Goal: Task Accomplishment & Management: Use online tool/utility

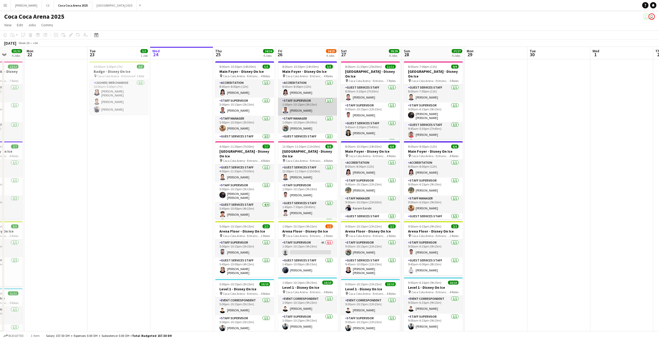
click at [309, 108] on app-card-role "Staff Supervisor [DATE] 1:00pm-10:15pm (9h15m) [PERSON_NAME]" at bounding box center [307, 107] width 59 height 18
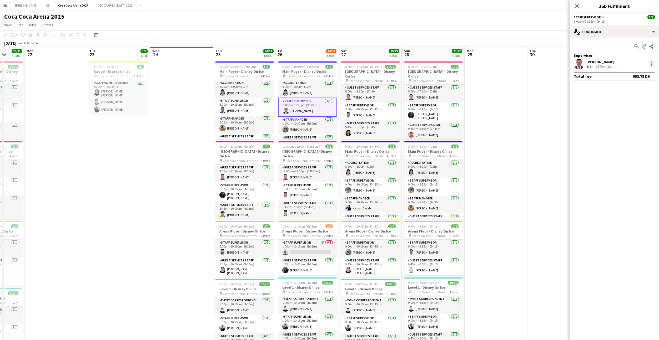
click at [649, 64] on div at bounding box center [651, 64] width 6 height 6
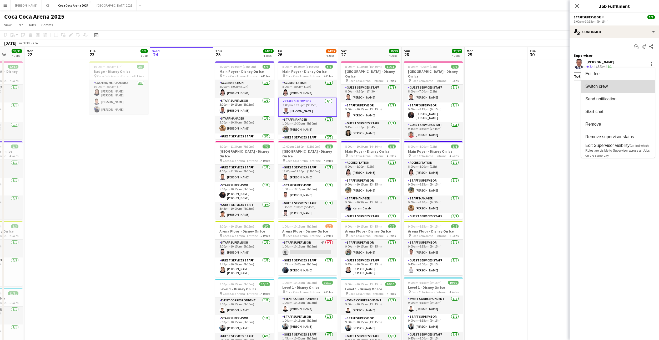
click at [609, 88] on span "Switch crew" at bounding box center [617, 86] width 65 height 5
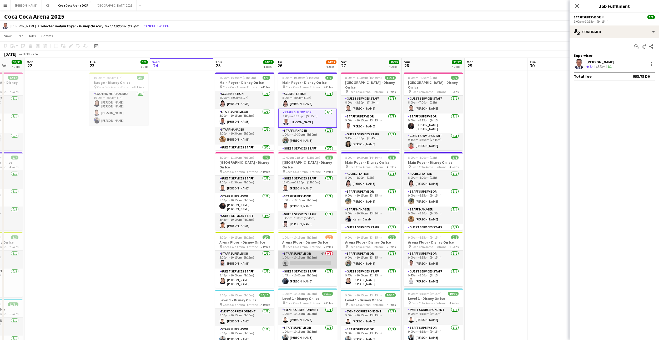
click at [321, 261] on app-card-role "Staff Supervisor 4A 0/1 1:00pm-10:15pm (9h15m) single-neutral-actions" at bounding box center [307, 260] width 59 height 18
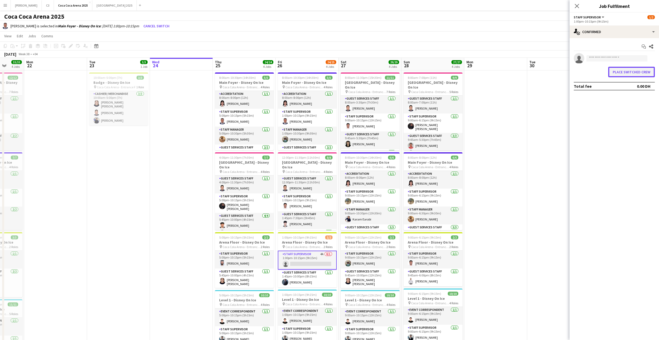
click at [623, 74] on button "Place switched crew" at bounding box center [631, 72] width 47 height 11
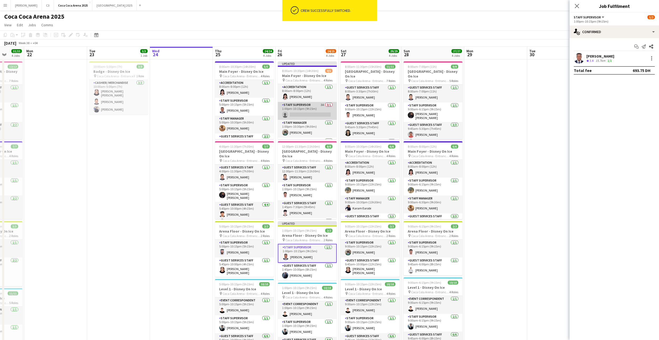
click at [308, 112] on app-card-role "Staff Supervisor 3A 0/1 1:00pm-10:15pm (9h15m) single-neutral-actions" at bounding box center [307, 111] width 59 height 18
click at [596, 59] on input at bounding box center [616, 58] width 61 height 6
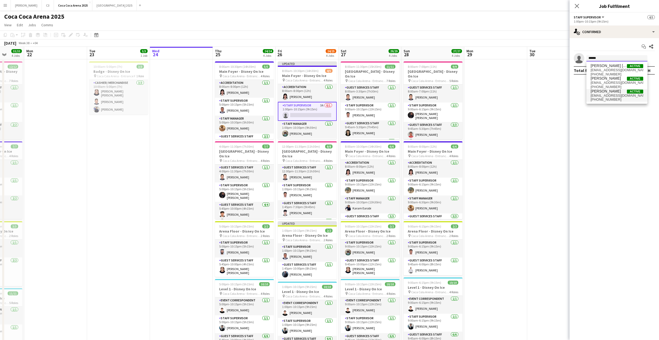
type input "******"
click at [602, 92] on span "[PERSON_NAME]" at bounding box center [605, 91] width 30 height 4
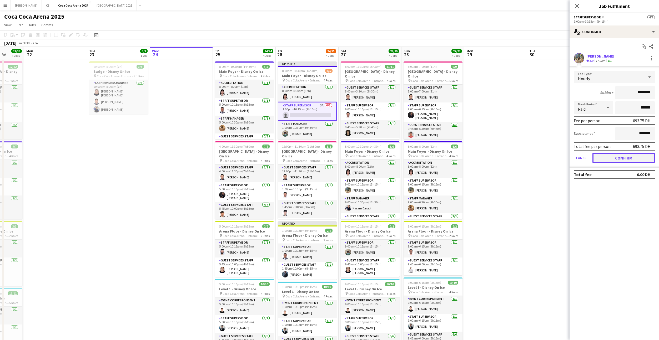
click at [609, 159] on button "Confirm" at bounding box center [623, 158] width 62 height 11
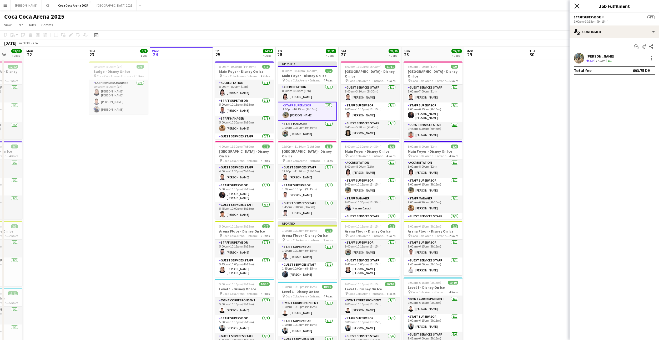
click at [577, 6] on icon "Close pop-in" at bounding box center [576, 5] width 5 height 5
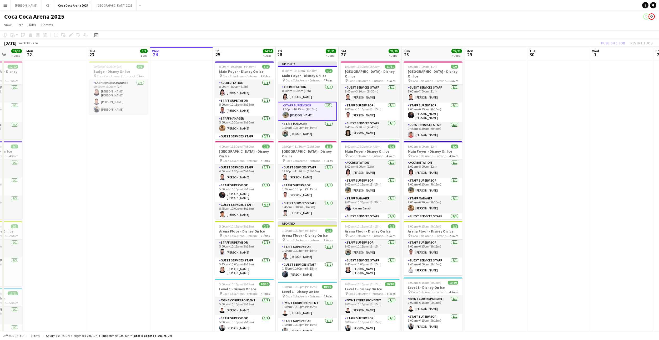
click at [308, 115] on app-card-role "Staff Supervisor [DATE] 1:00pm-10:15pm (9h15m) [PERSON_NAME]" at bounding box center [307, 111] width 59 height 19
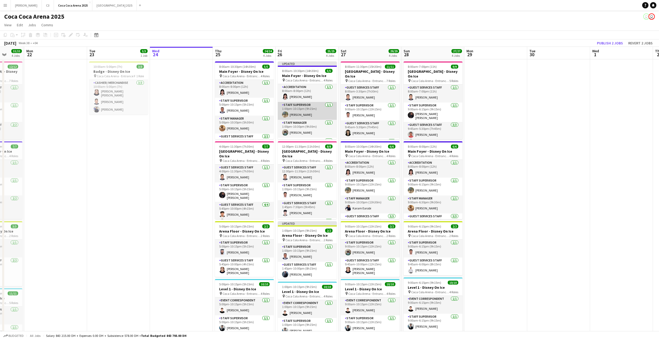
click at [311, 113] on app-card-role "Staff Supervisor [DATE] 1:00pm-10:15pm (9h15m) [PERSON_NAME]" at bounding box center [307, 111] width 59 height 18
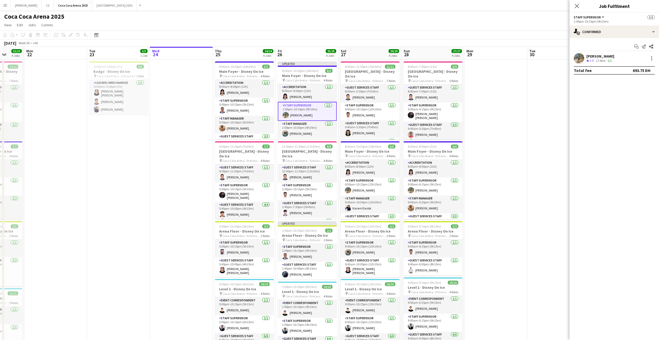
click at [579, 59] on app-user-avatar at bounding box center [578, 58] width 11 height 11
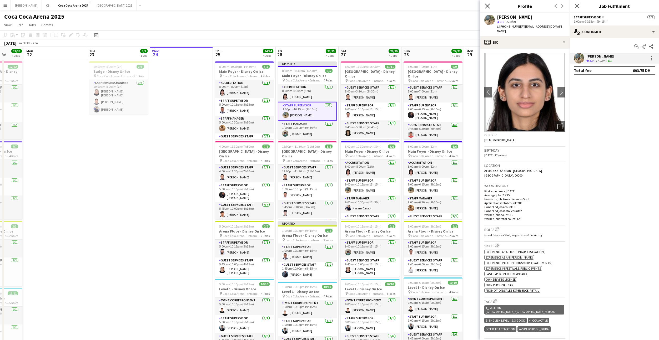
click at [487, 4] on icon "Close pop-in" at bounding box center [487, 5] width 5 height 5
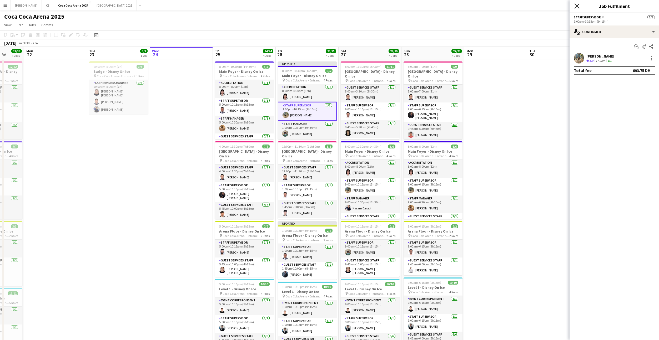
click at [578, 5] on icon "Close pop-in" at bounding box center [576, 5] width 5 height 5
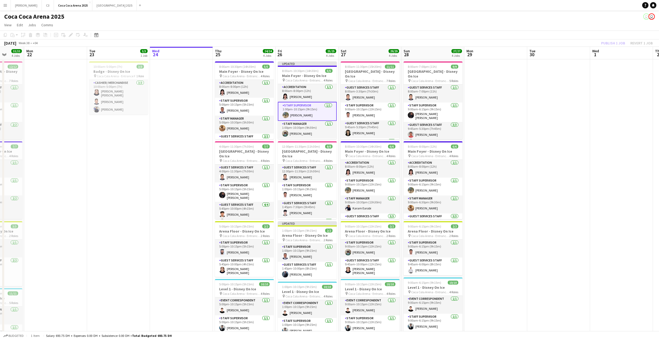
click at [612, 44] on div "Publish 1 job Revert 1 job" at bounding box center [626, 43] width 64 height 7
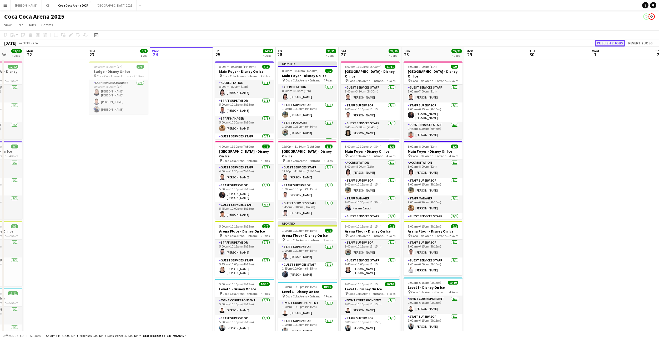
click at [614, 44] on button "Publish 2 jobs" at bounding box center [609, 43] width 30 height 7
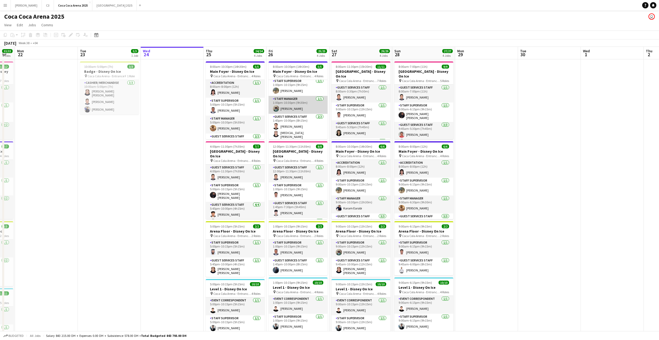
scroll to position [0, 0]
click at [179, 119] on app-date-cell at bounding box center [172, 224] width 63 height 330
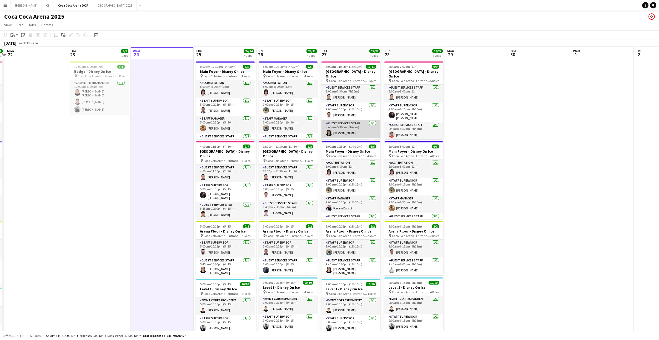
scroll to position [0, 187]
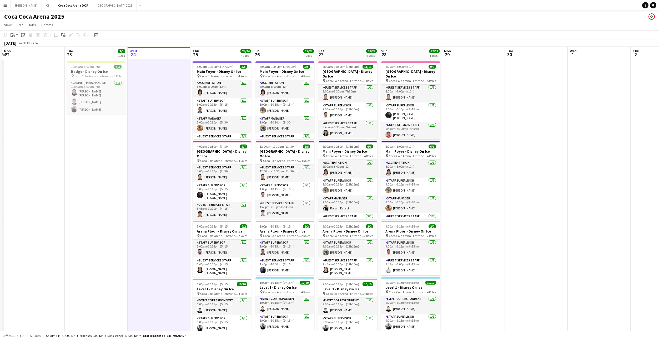
click at [448, 94] on app-date-cell at bounding box center [473, 224] width 63 height 330
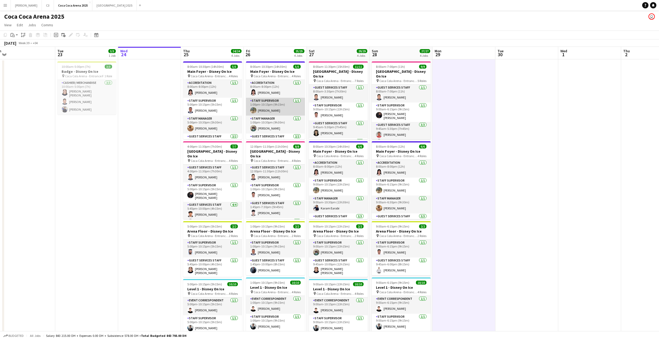
scroll to position [0, 197]
click at [277, 109] on app-card-role "Staff Supervisor [DATE] 1:00pm-10:15pm (9h15m) [PERSON_NAME]" at bounding box center [274, 107] width 59 height 18
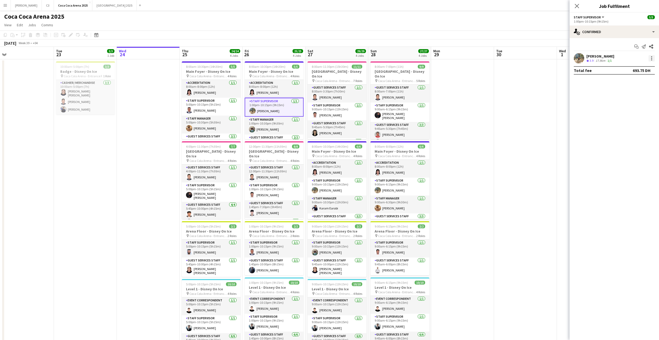
click at [651, 58] on div at bounding box center [651, 58] width 1 height 1
click at [630, 130] on span "Set as supervisor" at bounding box center [634, 131] width 33 height 4
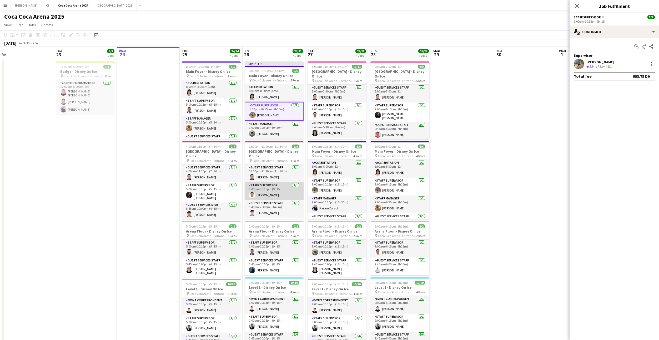
scroll to position [43, 0]
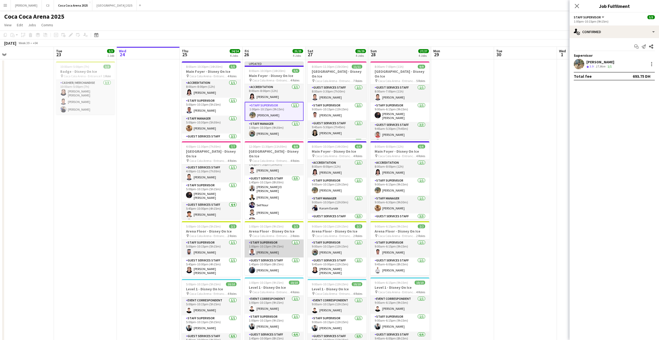
click at [277, 244] on app-card-role "Staff Supervisor [DATE] 1:00pm-10:15pm (9h15m) [PERSON_NAME]" at bounding box center [274, 249] width 59 height 18
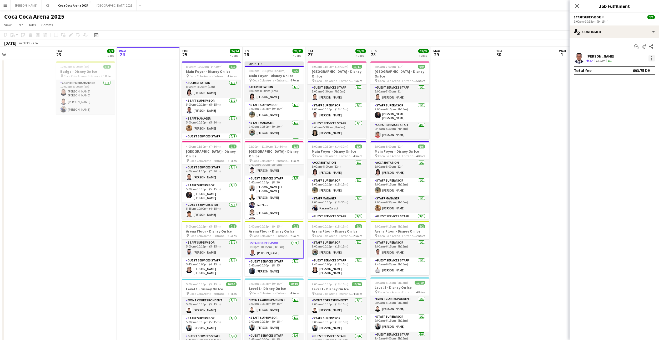
click at [651, 59] on div at bounding box center [651, 59] width 1 height 1
click at [632, 131] on span "Set as supervisor" at bounding box center [634, 131] width 33 height 4
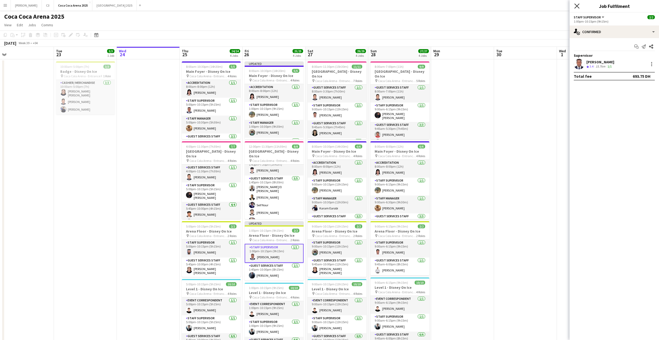
click at [576, 6] on icon at bounding box center [576, 5] width 5 height 5
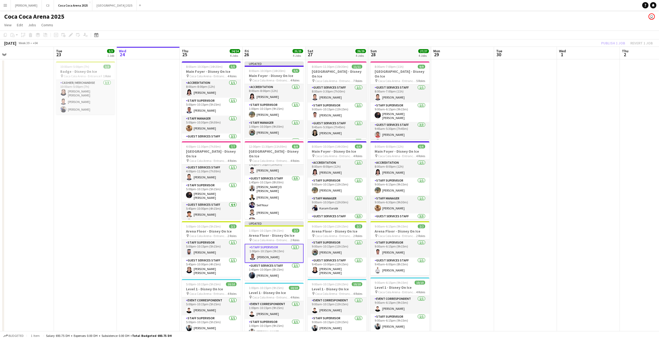
click at [612, 42] on div "Publish 1 job Revert 1 job" at bounding box center [626, 43] width 64 height 7
click at [612, 42] on button "Publish 1 job" at bounding box center [613, 43] width 28 height 7
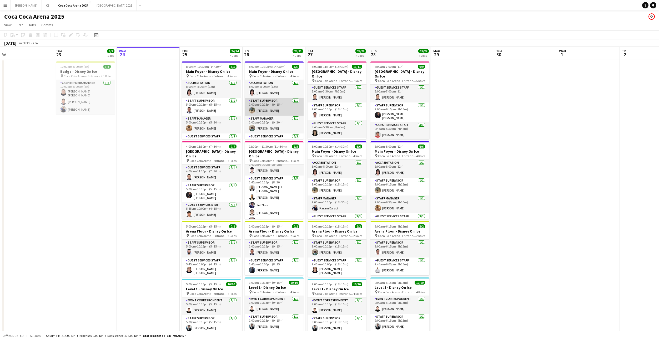
click at [280, 109] on app-card-role "Staff Supervisor [DATE] 1:00pm-10:15pm (9h15m) [PERSON_NAME]" at bounding box center [274, 107] width 59 height 18
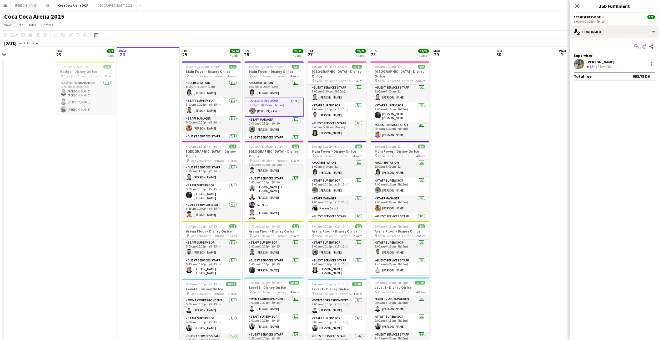
click at [578, 62] on app-user-avatar at bounding box center [578, 64] width 11 height 11
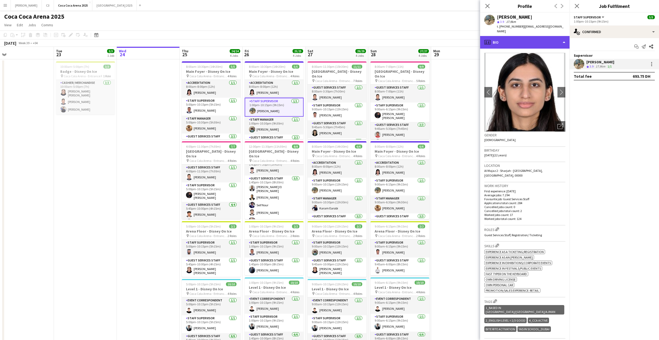
click at [534, 36] on div "profile Bio" at bounding box center [524, 42] width 89 height 13
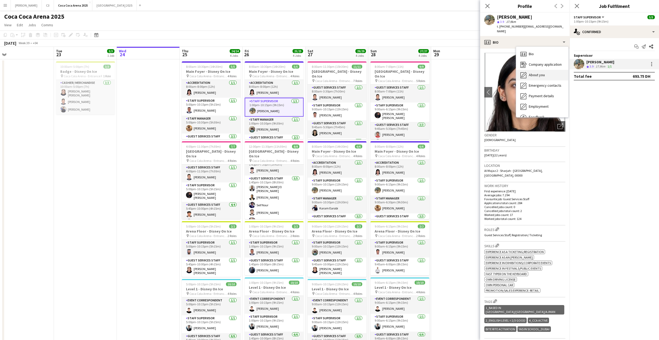
click at [536, 73] on span "About you" at bounding box center [536, 75] width 16 height 5
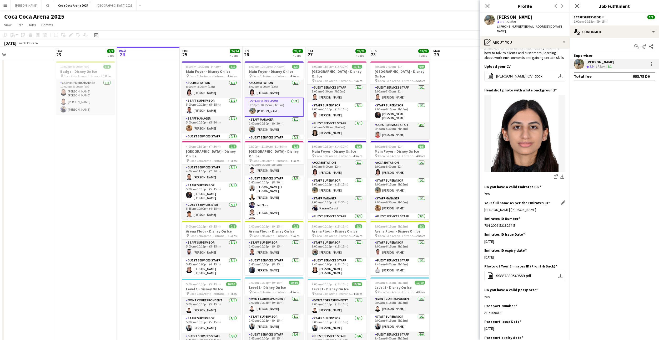
scroll to position [84, 0]
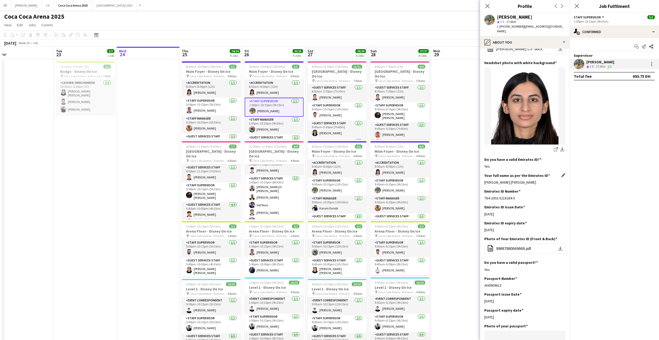
drag, startPoint x: 541, startPoint y: 168, endPoint x: 484, endPoint y: 168, distance: 57.1
click at [484, 180] on div "[PERSON_NAME] [PERSON_NAME]" at bounding box center [524, 182] width 81 height 5
copy div "[PERSON_NAME] [PERSON_NAME]"
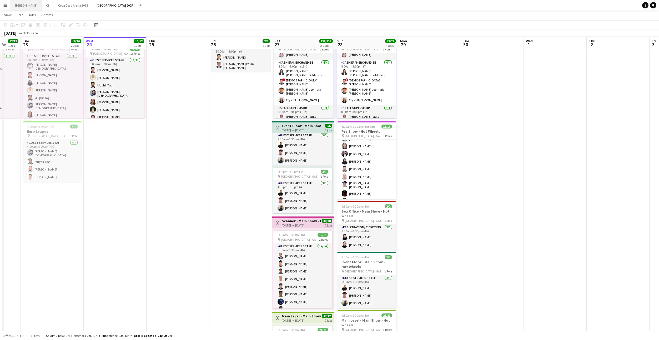
click at [19, 9] on button "Kate Close" at bounding box center [26, 5] width 31 height 10
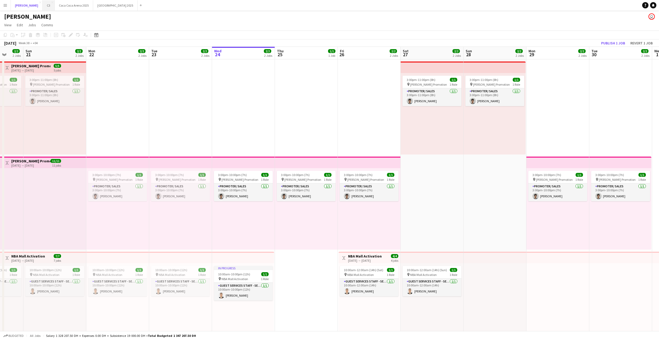
scroll to position [0, 170]
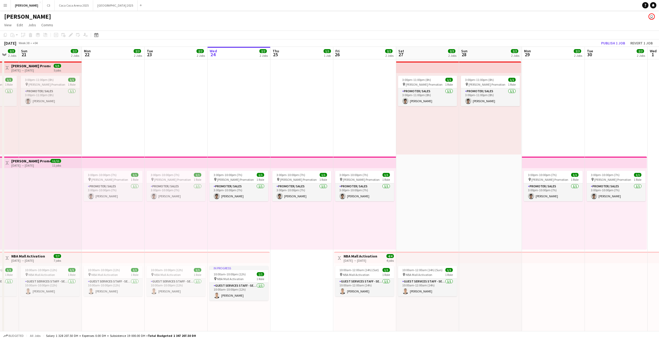
click at [7, 4] on app-icon "Menu" at bounding box center [5, 5] width 4 height 4
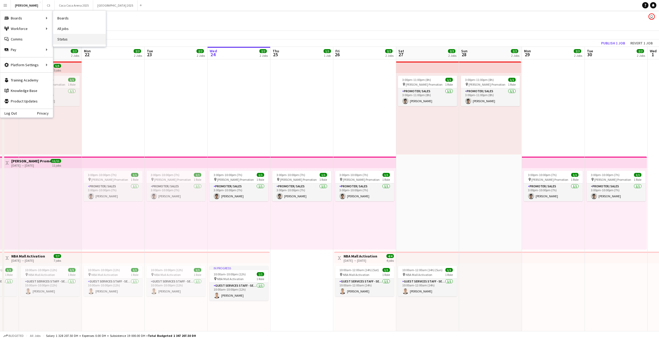
click at [69, 38] on link "Status" at bounding box center [79, 39] width 53 height 11
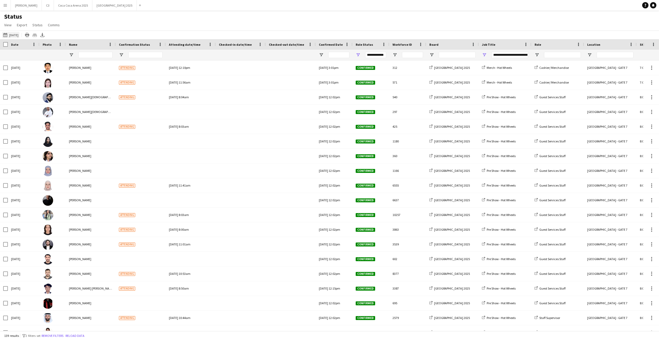
click at [14, 36] on button "24-09-2025 to 30-09-2025 27-09-2025" at bounding box center [10, 35] width 17 height 6
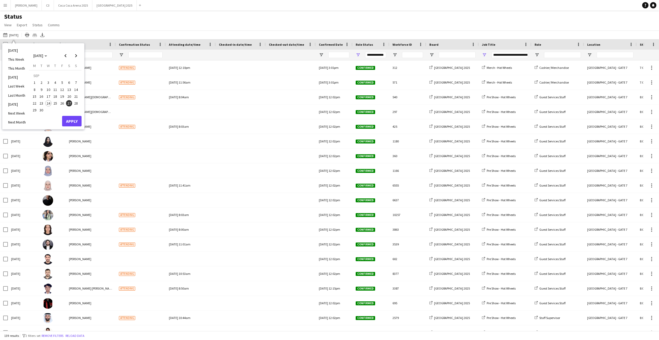
click at [54, 103] on span "25" at bounding box center [55, 103] width 6 height 6
click at [78, 102] on span "28" at bounding box center [76, 103] width 6 height 6
click at [74, 120] on button "Apply" at bounding box center [71, 121] width 19 height 11
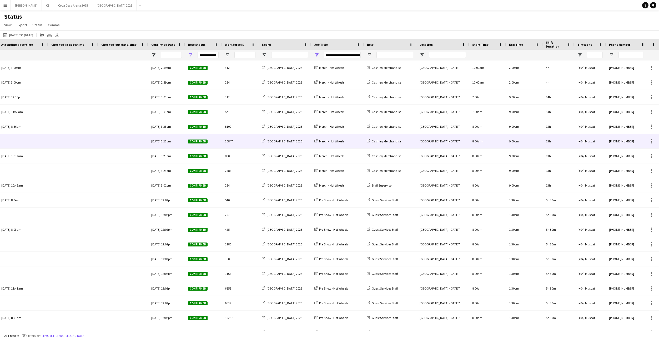
scroll to position [0, 297]
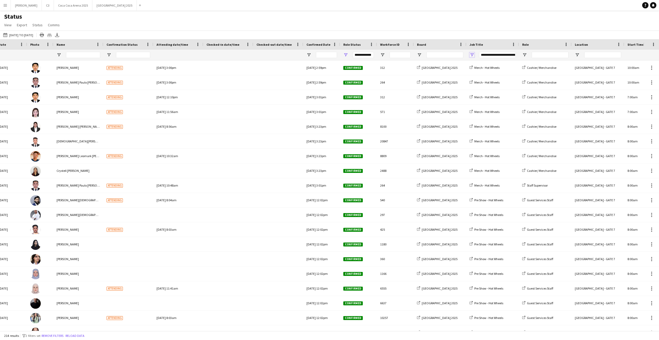
click at [472, 54] on span "Open Filter Menu" at bounding box center [471, 55] width 5 height 5
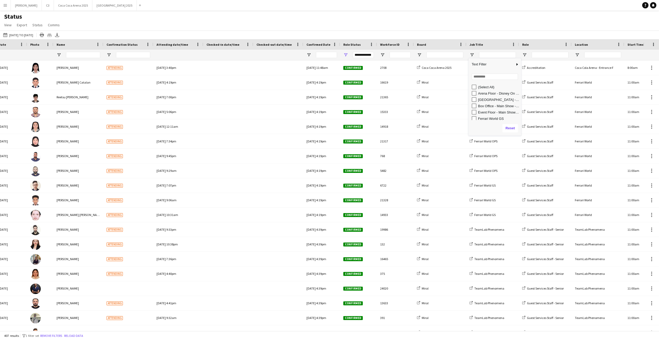
type input "***"
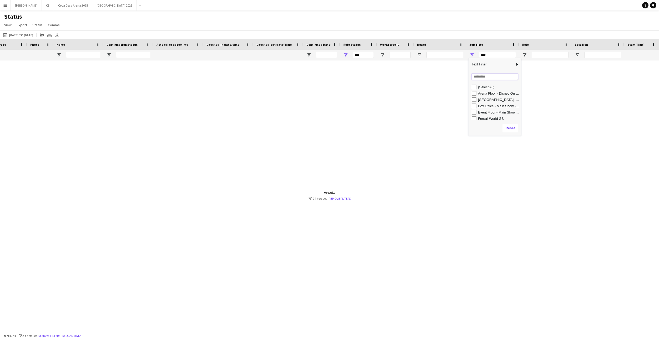
click at [481, 77] on input "Search filter values" at bounding box center [494, 77] width 46 height 6
type input "****"
type input "**********"
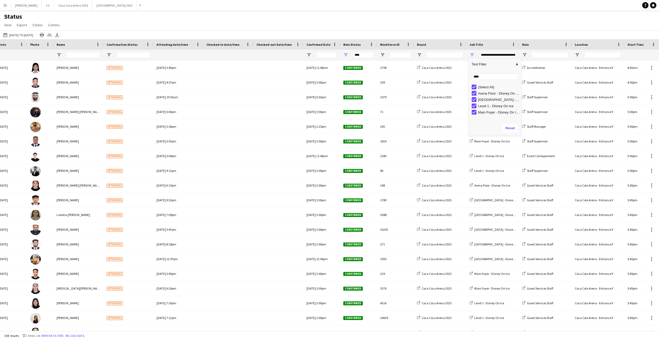
type input "**********"
click at [390, 30] on div "Status View Views Default view Attendance Report / F1 Attendance Sheet F1 Group…" at bounding box center [329, 22] width 659 height 18
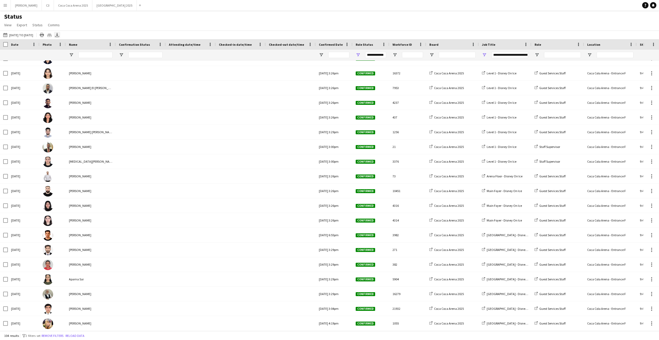
click at [59, 34] on icon "Export XLSX" at bounding box center [57, 35] width 4 height 4
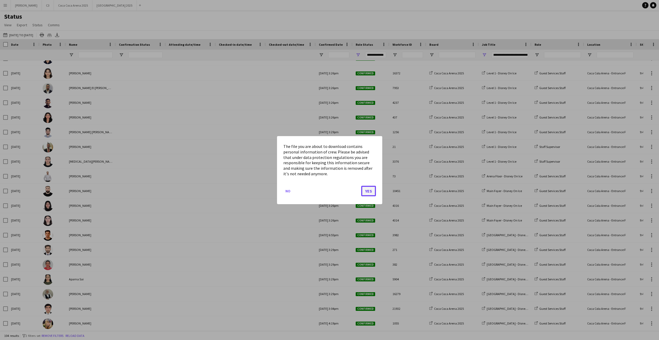
click at [366, 189] on button "Yes" at bounding box center [368, 191] width 15 height 11
